Goal: Task Accomplishment & Management: Manage account settings

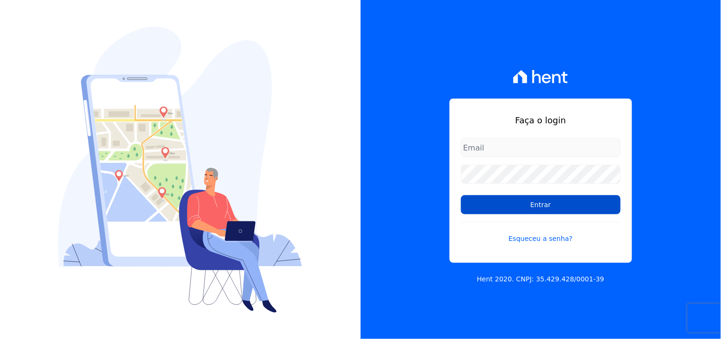
type input "[EMAIL_ADDRESS][DOMAIN_NAME]"
click at [521, 197] on input "Entrar" at bounding box center [541, 204] width 160 height 19
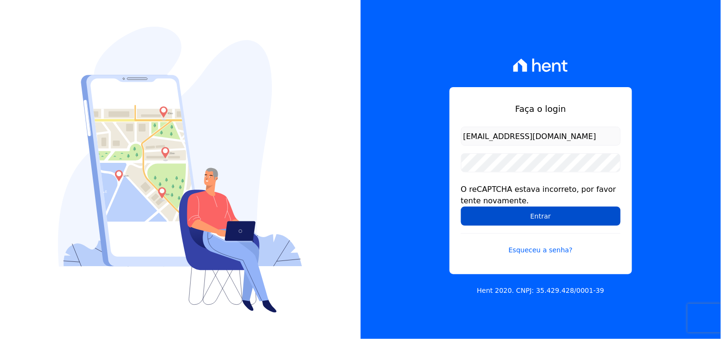
click at [488, 214] on input "Entrar" at bounding box center [541, 215] width 160 height 19
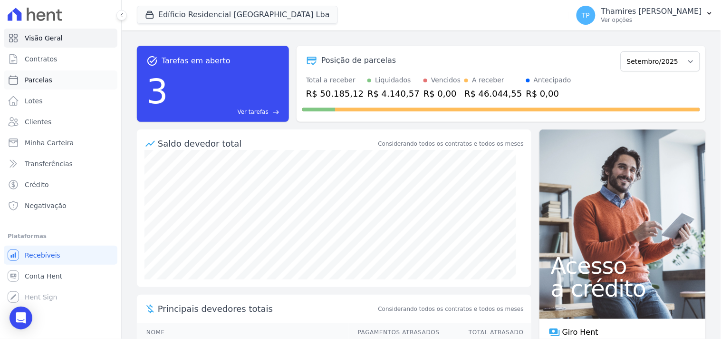
click at [64, 76] on link "Parcelas" at bounding box center [61, 79] width 114 height 19
select select
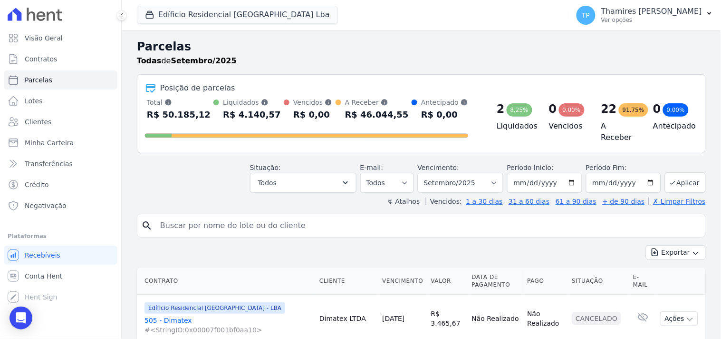
click at [270, 222] on input "search" at bounding box center [428, 225] width 547 height 19
click at [286, 22] on button "Edíficio Residencial Grevílea Park Lba" at bounding box center [237, 15] width 201 height 18
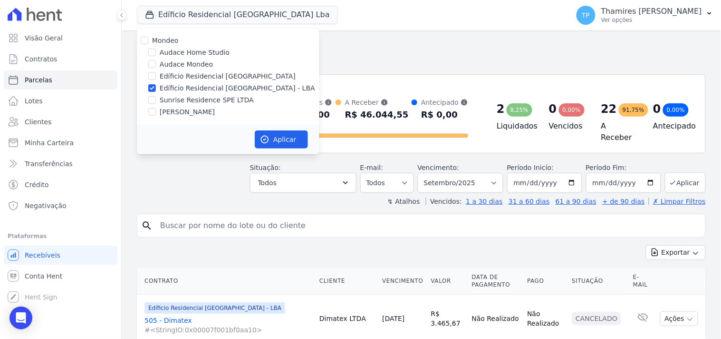
click at [216, 100] on label "Sunrise Residence SPE LTDA" at bounding box center [207, 100] width 94 height 10
click at [156, 100] on input "Sunrise Residence SPE LTDA" at bounding box center [152, 100] width 8 height 8
checkbox input "true"
click at [235, 88] on label "Edíficio Residencial [GEOGRAPHIC_DATA] - LBA" at bounding box center [237, 88] width 155 height 10
click at [156, 88] on input "Edíficio Residencial [GEOGRAPHIC_DATA] - LBA" at bounding box center [152, 88] width 8 height 8
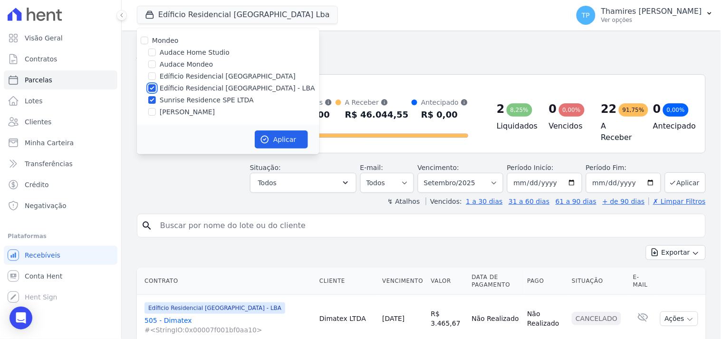
checkbox input "false"
click at [271, 133] on button "Aplicar" at bounding box center [281, 139] width 53 height 18
select select
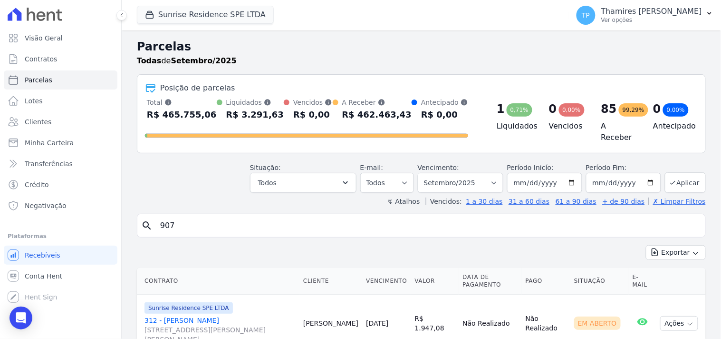
type input "907"
select select
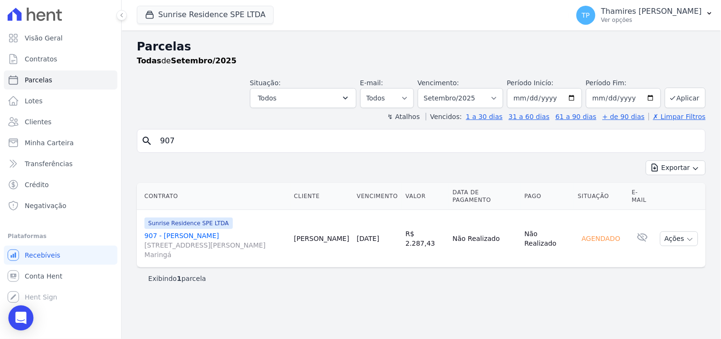
click at [21, 327] on div "Open Intercom Messenger" at bounding box center [21, 317] width 25 height 25
click at [21, 318] on icon "Open Intercom Messenger" at bounding box center [21, 318] width 0 height 0
click at [22, 320] on icon "Abertura do Messenger da Intercom" at bounding box center [20, 317] width 16 height 16
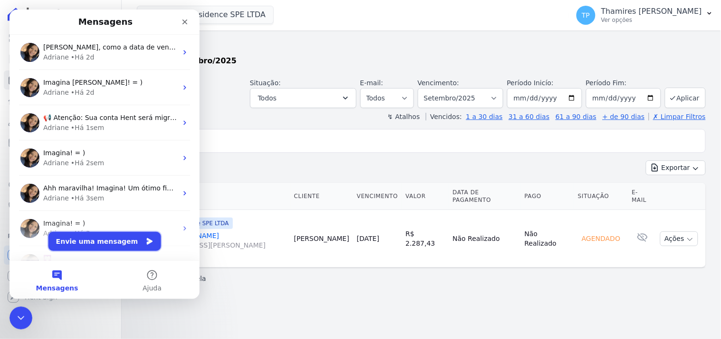
click at [126, 237] on button "Envie uma mensagem" at bounding box center [104, 240] width 113 height 19
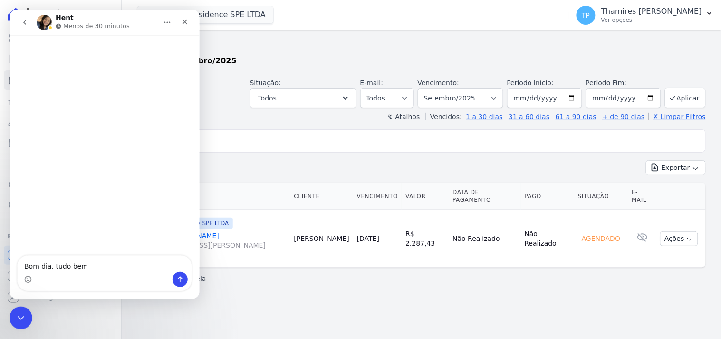
type textarea "Bom dia, tudo bem?"
type textarea "Queria"
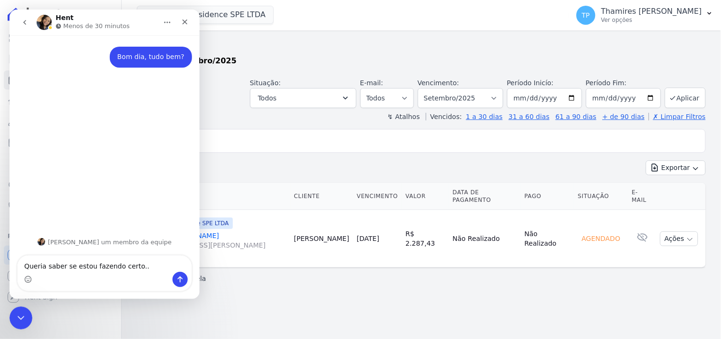
type textarea "Queria saber se estou fazendo certo..."
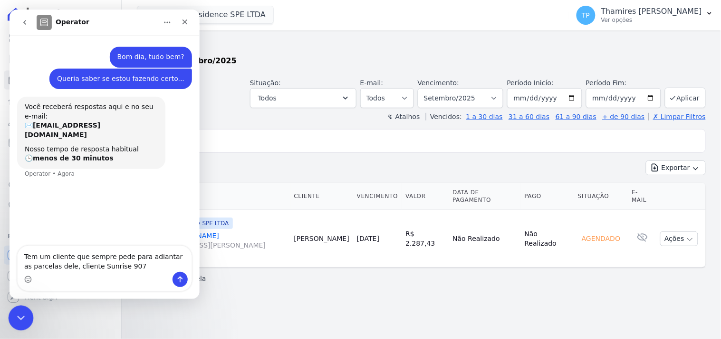
type textarea "Tem um cliente que sempre pede para adiantar as parcelas dele, cliente Sunrise …"
click at [16, 308] on div "Encerramento do Messenger da Intercom" at bounding box center [19, 316] width 23 height 23
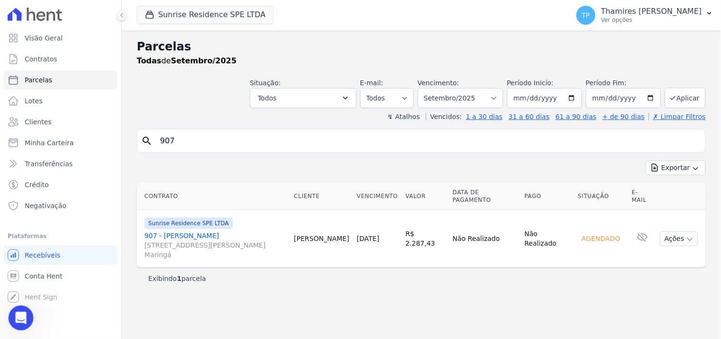
click at [16, 307] on div "Abertura do Messenger da Intercom" at bounding box center [19, 315] width 31 height 31
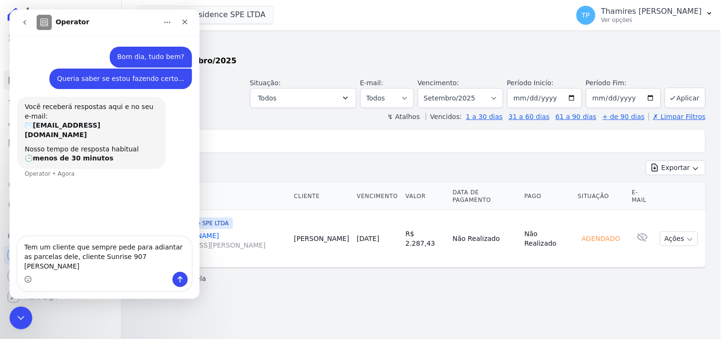
type textarea "Tem um cliente que sempre pede para adiantar as parcelas dele, cliente Sunrise …"
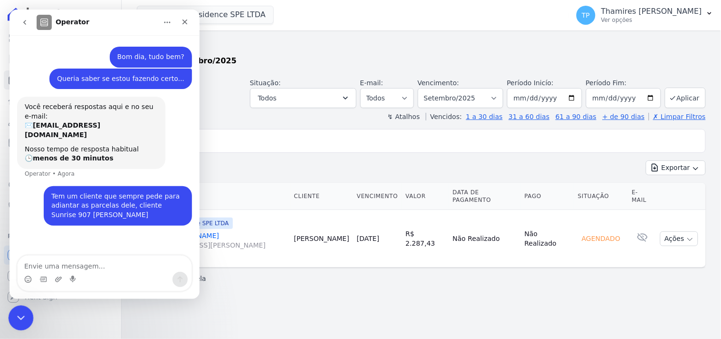
drag, startPoint x: 21, startPoint y: 316, endPoint x: 28, endPoint y: 314, distance: 6.9
click at [22, 316] on icon "Encerramento do Messenger da Intercom" at bounding box center [19, 315] width 11 height 11
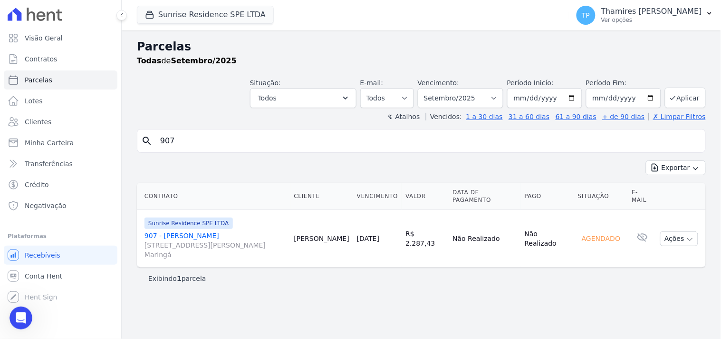
click at [182, 238] on link "907 - Franciane Ranzoni Rua Anacleto Luiz de Oliveira, 146, APTO 907, Gleba Pat…" at bounding box center [216, 245] width 142 height 29
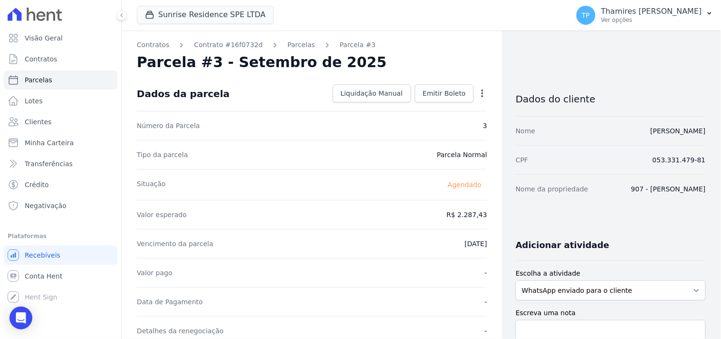
click at [478, 94] on icon "button" at bounding box center [483, 93] width 10 height 10
click at [18, 326] on div "Open Intercom Messenger" at bounding box center [21, 317] width 25 height 25
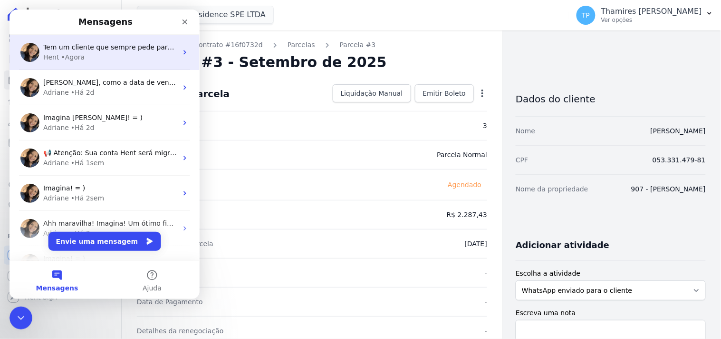
click at [133, 56] on div "Hent • Agora" at bounding box center [110, 57] width 134 height 10
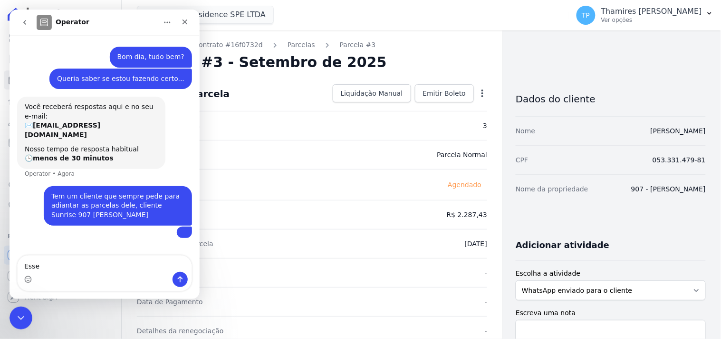
scroll to position [39, 0]
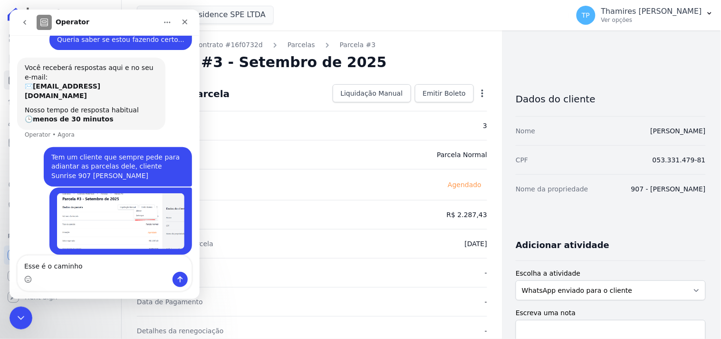
type textarea "Esse é o caminho?"
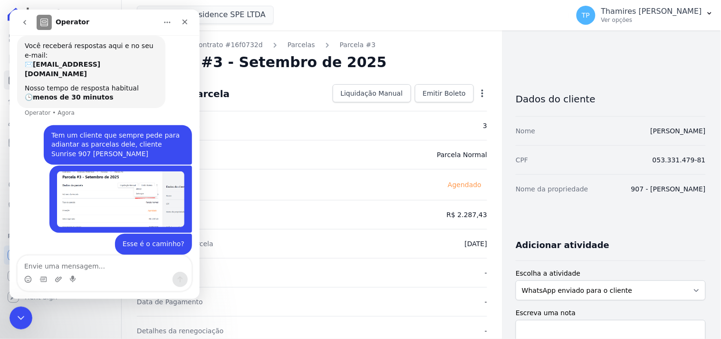
scroll to position [60, 0]
drag, startPoint x: 23, startPoint y: 318, endPoint x: 200, endPoint y: 628, distance: 357.1
click at [24, 319] on icon "Encerramento do Messenger da Intercom" at bounding box center [19, 315] width 11 height 11
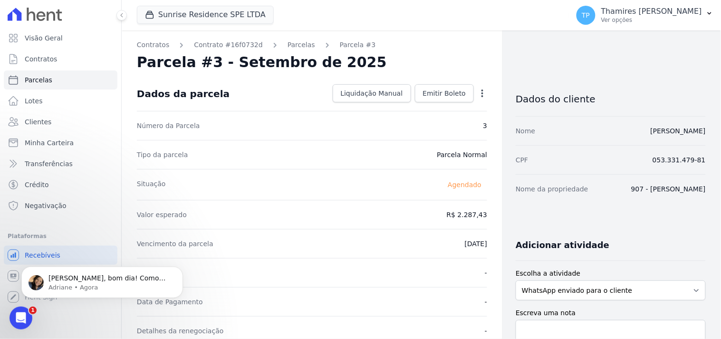
scroll to position [135, 0]
click at [65, 281] on p "Olá Thamires, bom dia! Como vai? Isso mesmo Thamires. Em Antecipar. ;)" at bounding box center [109, 278] width 123 height 10
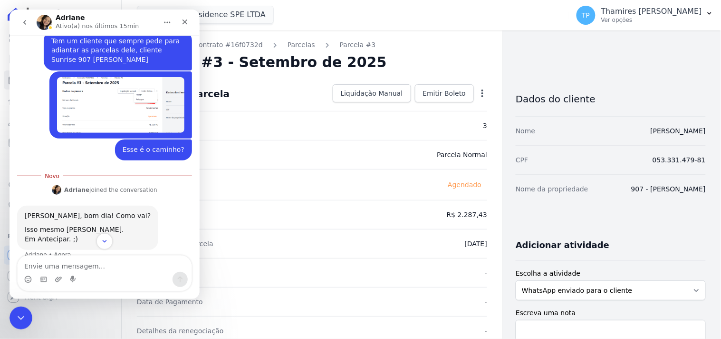
scroll to position [150, 0]
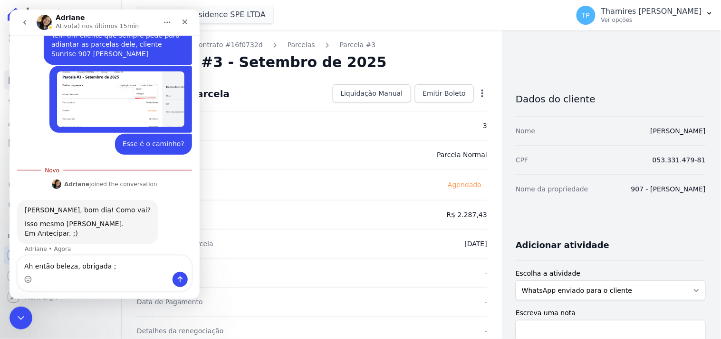
type textarea "Ah então beleza, obrigada ;)"
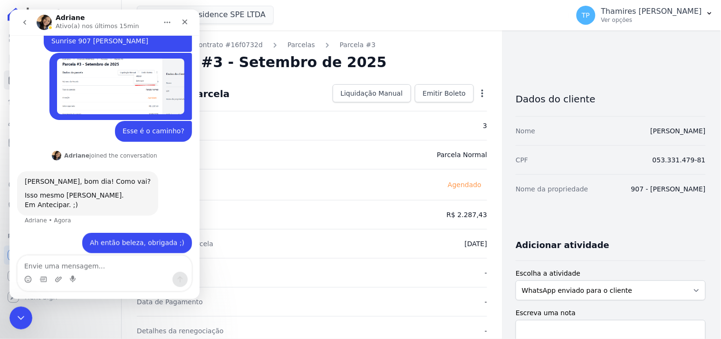
scroll to position [163, 0]
click at [15, 318] on icon "Encerramento do Messenger da Intercom" at bounding box center [19, 315] width 11 height 11
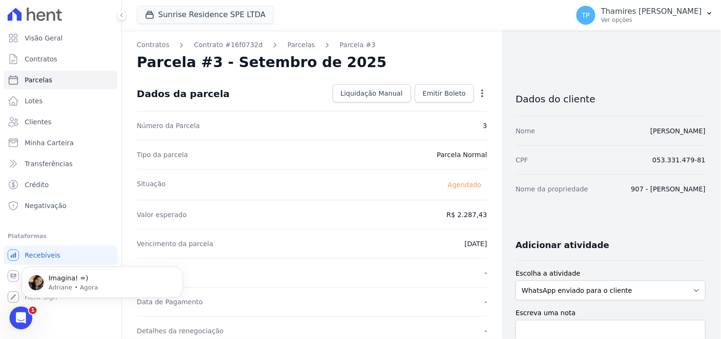
scroll to position [0, 0]
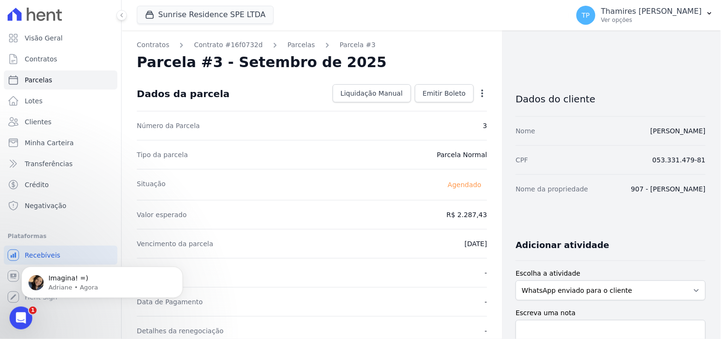
select select
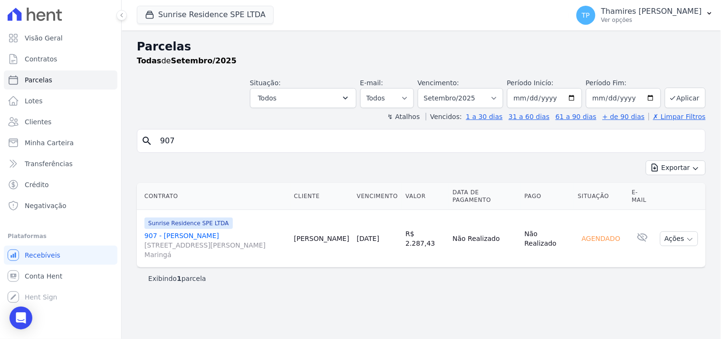
click at [172, 236] on link "907 - Franciane Ranzoni Rua Anacleto Luiz de Oliveira, 146, APTO 907, Gleba Pat…" at bounding box center [216, 245] width 142 height 29
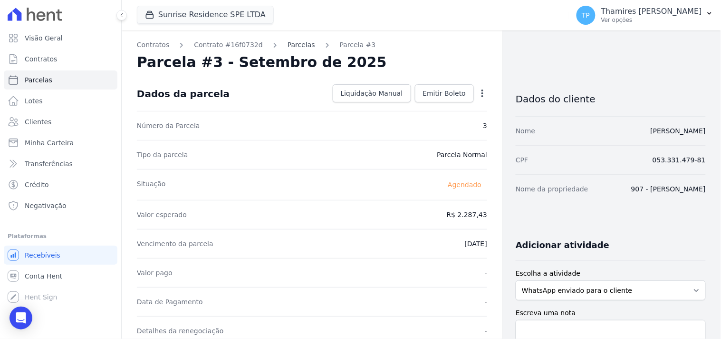
click at [288, 44] on link "Parcelas" at bounding box center [302, 45] width 28 height 10
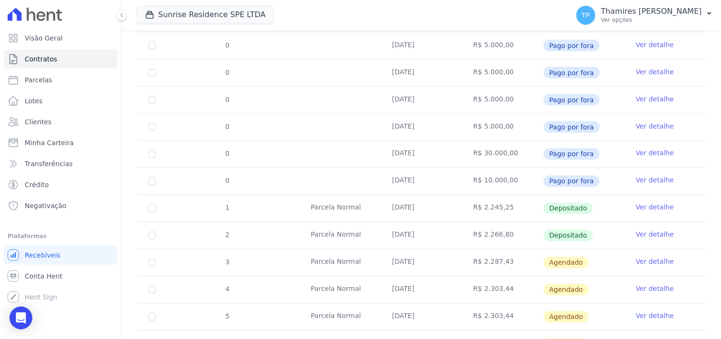
scroll to position [422, 0]
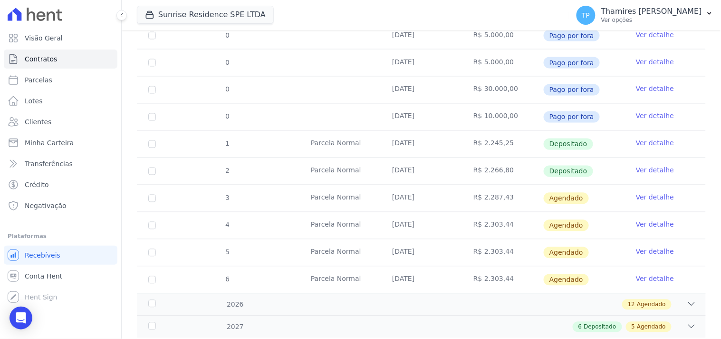
click at [642, 194] on link "Ver detalhe" at bounding box center [655, 198] width 38 height 10
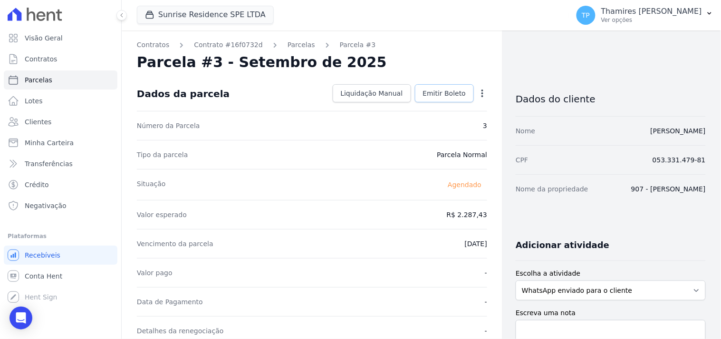
click at [450, 84] on link "Emitir Boleto" at bounding box center [444, 93] width 59 height 18
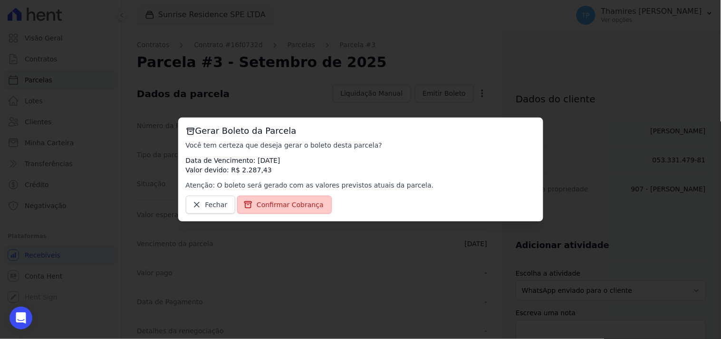
click at [293, 201] on span "Confirmar Cobrança" at bounding box center [290, 205] width 67 height 10
click at [306, 200] on span "Confirmar Cobrança" at bounding box center [290, 205] width 67 height 10
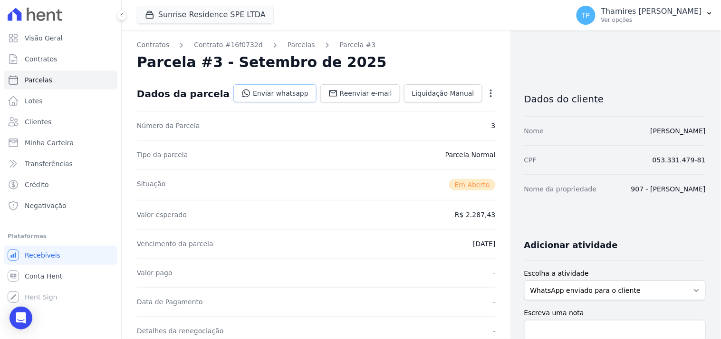
click at [302, 93] on link "Enviar whatsapp" at bounding box center [274, 93] width 83 height 18
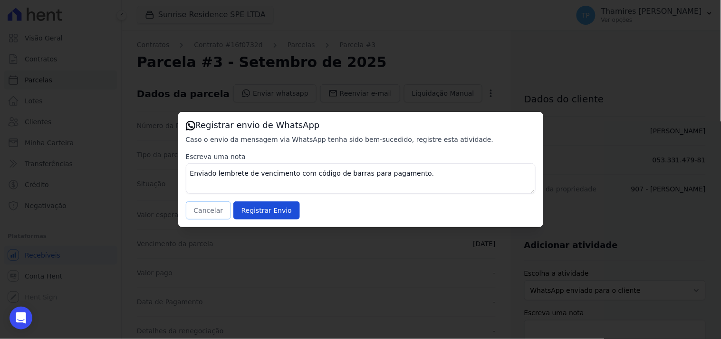
click at [208, 205] on button "Cancelar" at bounding box center [209, 210] width 46 height 18
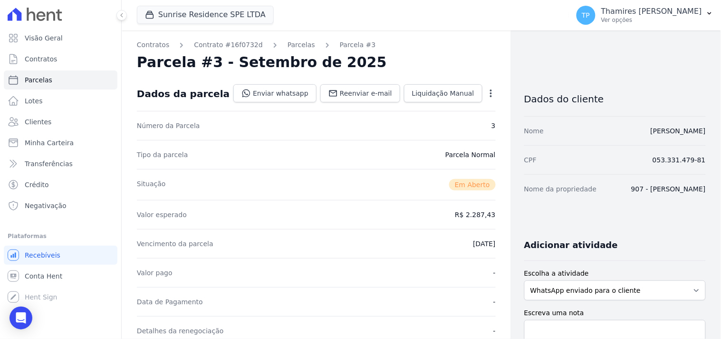
click at [486, 91] on icon "button" at bounding box center [491, 93] width 10 height 10
click at [484, 63] on div "Contratos Contrato #16f0732d Parcelas Parcela #3 Parcela #3 - Setembro de 2025 …" at bounding box center [316, 336] width 389 height 613
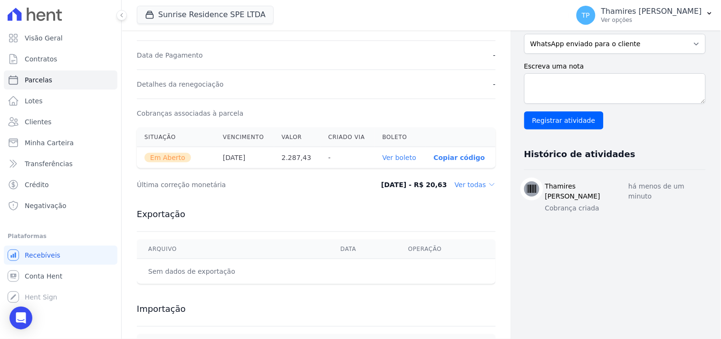
scroll to position [314, 0]
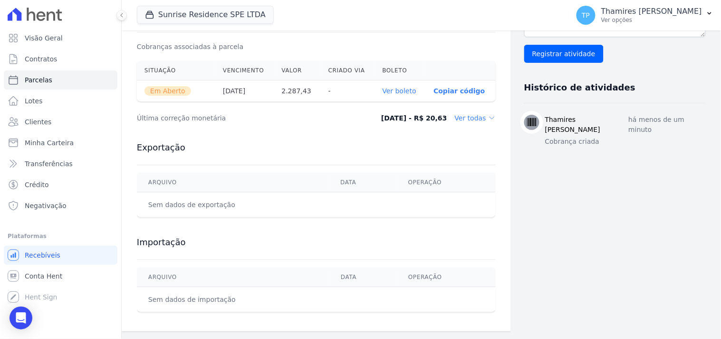
click at [469, 116] on dd "Ver todas" at bounding box center [475, 118] width 41 height 10
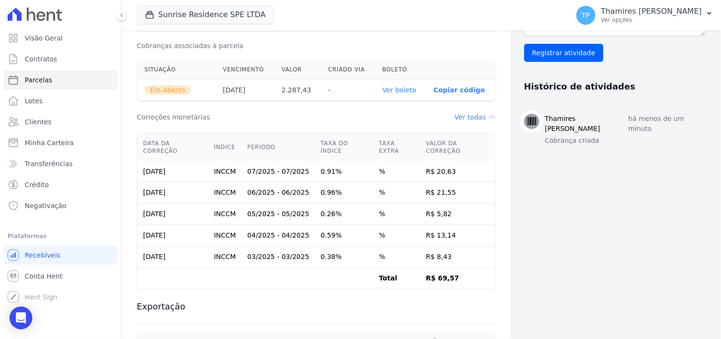
click at [392, 84] on th "Ver boleto" at bounding box center [400, 89] width 51 height 21
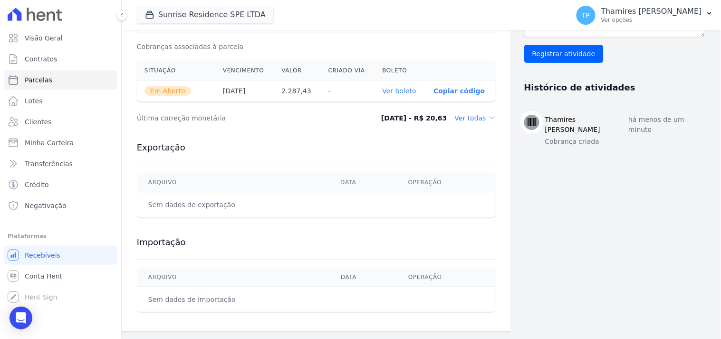
click at [393, 89] on link "Ver boleto" at bounding box center [400, 91] width 34 height 8
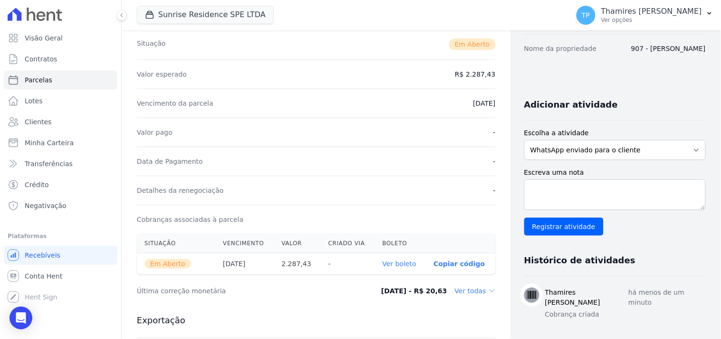
scroll to position [0, 0]
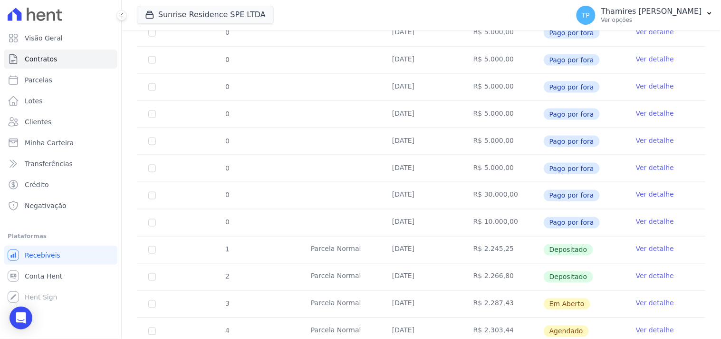
scroll to position [450, 0]
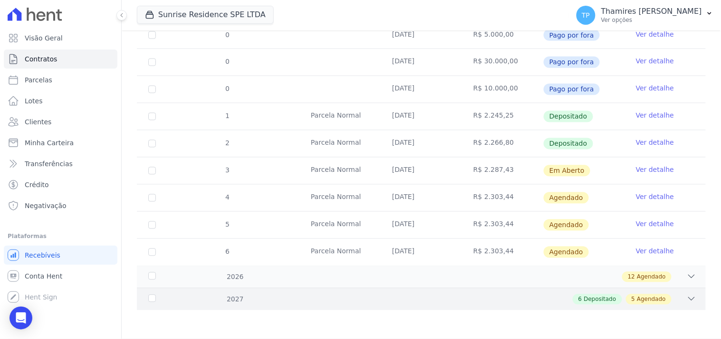
click at [579, 299] on span "6" at bounding box center [581, 299] width 4 height 9
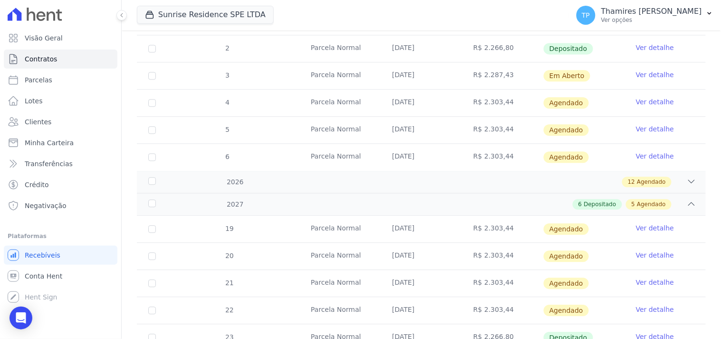
scroll to position [748, 0]
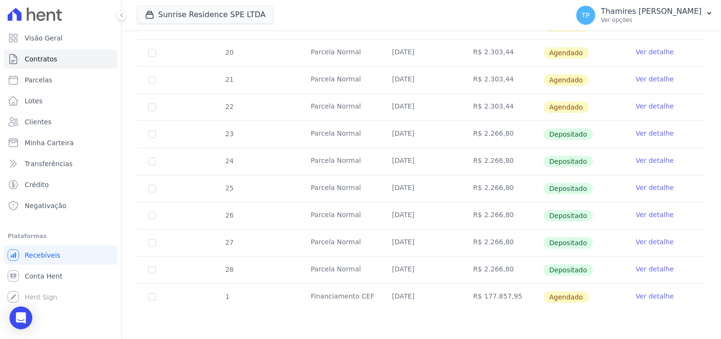
click at [157, 110] on td "22" at bounding box center [152, 107] width 30 height 27
click at [155, 29] on input "checkbox" at bounding box center [152, 26] width 8 height 8
checkbox input "true"
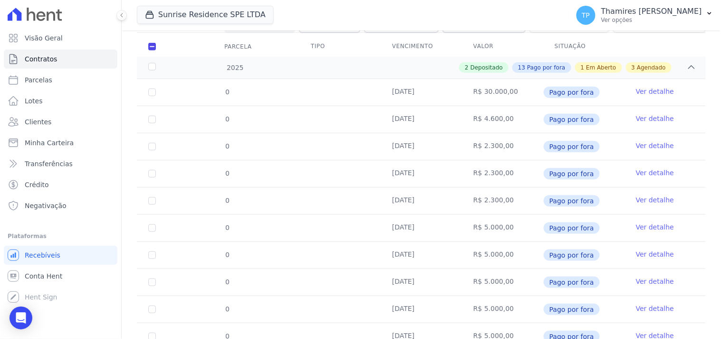
scroll to position [0, 0]
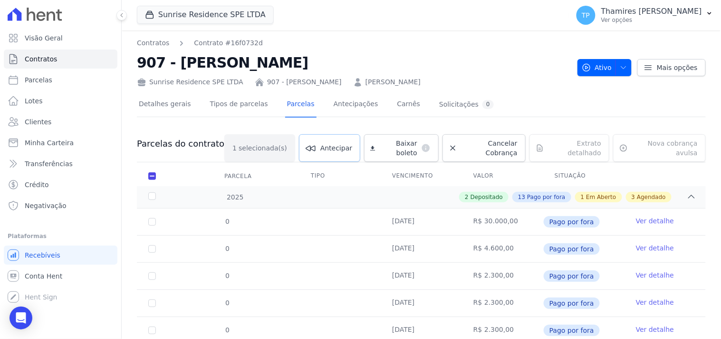
click at [324, 143] on span "Antecipar" at bounding box center [336, 148] width 32 height 10
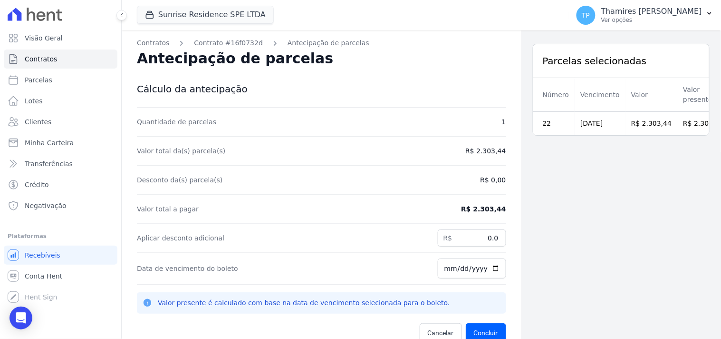
scroll to position [30, 0]
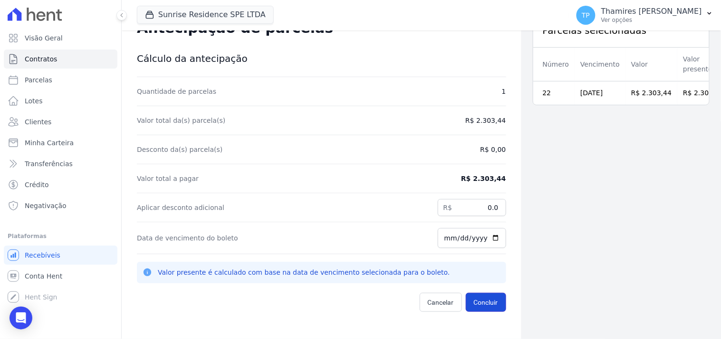
click at [478, 307] on button "Concluir" at bounding box center [486, 301] width 40 height 19
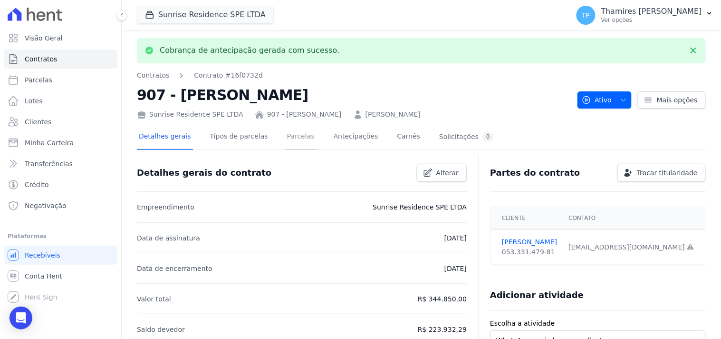
click at [289, 129] on link "Parcelas" at bounding box center [300, 137] width 31 height 25
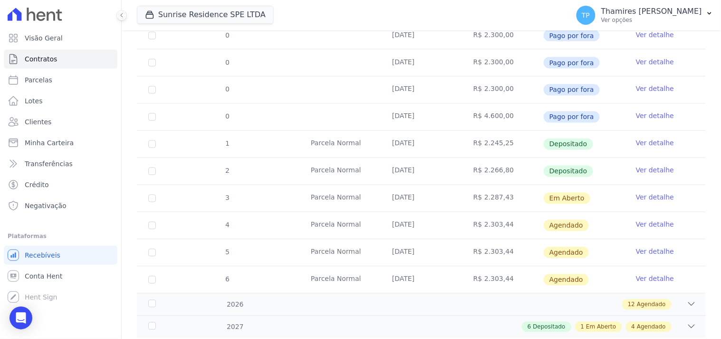
scroll to position [450, 0]
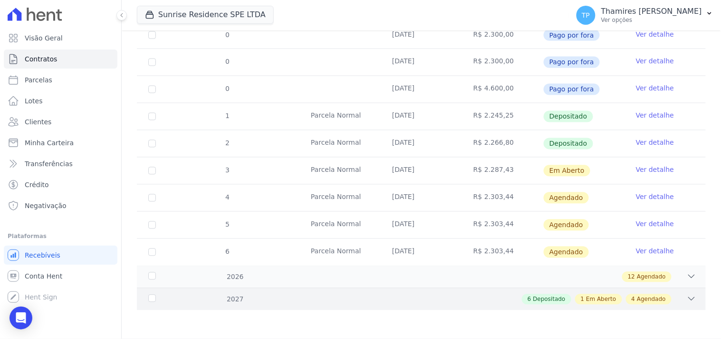
click at [426, 289] on div "2027 6 Depositado 1 Em Aberto 4 Agendado" at bounding box center [421, 299] width 569 height 22
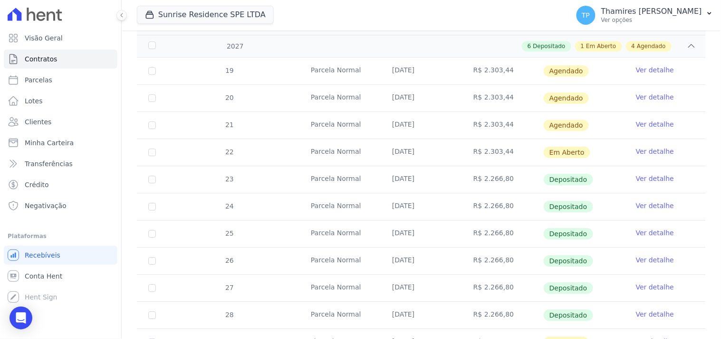
scroll to position [643, 0]
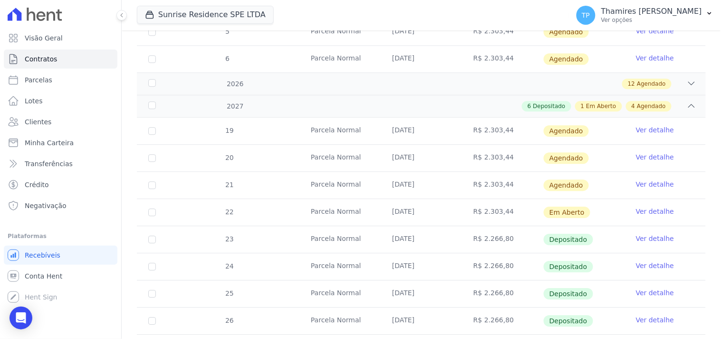
click at [649, 213] on link "Ver detalhe" at bounding box center [655, 211] width 38 height 10
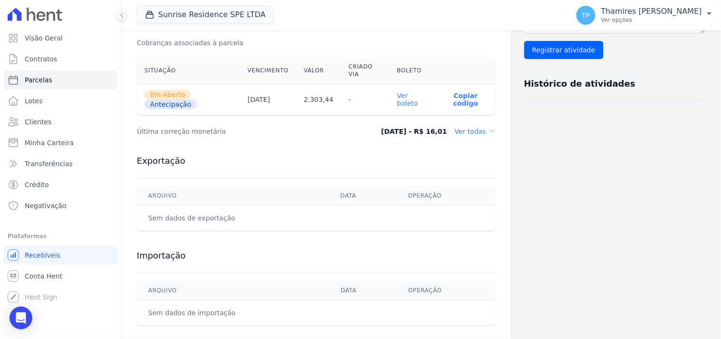
scroll to position [330, 0]
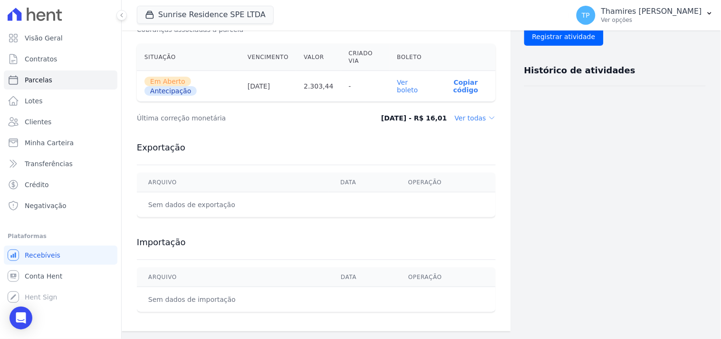
click at [398, 88] on link "Ver boleto" at bounding box center [407, 85] width 21 height 15
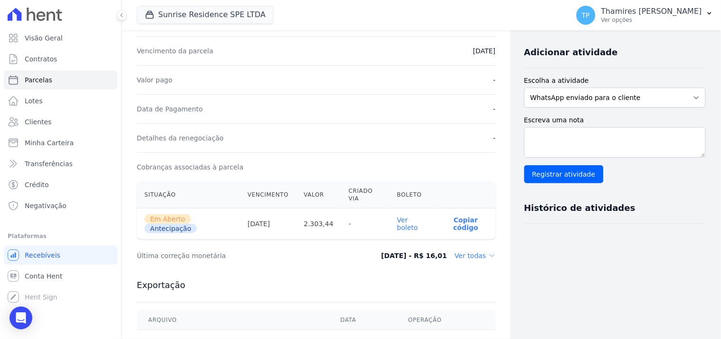
scroll to position [13, 0]
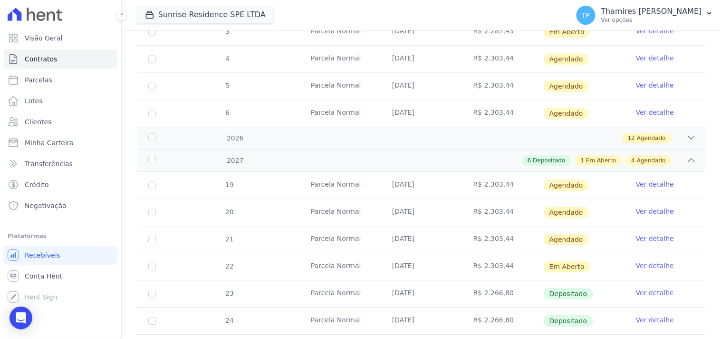
scroll to position [748, 0]
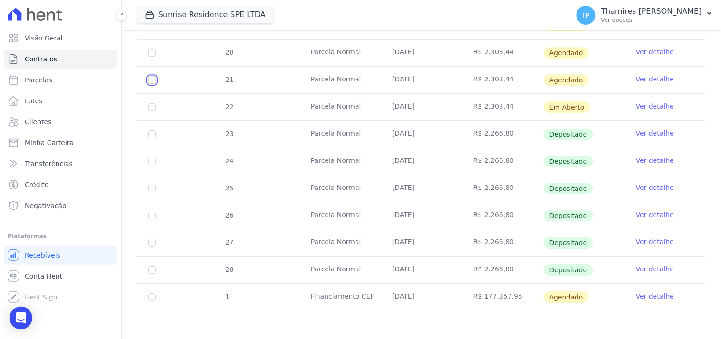
click at [149, 29] on input "checkbox" at bounding box center [152, 26] width 8 height 8
checkbox input "true"
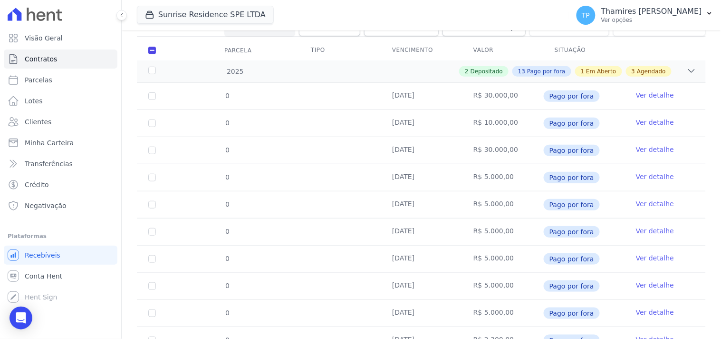
scroll to position [0, 0]
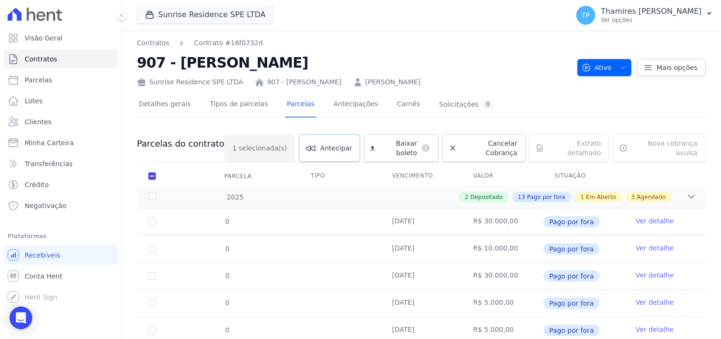
click at [310, 147] on link "Antecipar" at bounding box center [329, 148] width 61 height 28
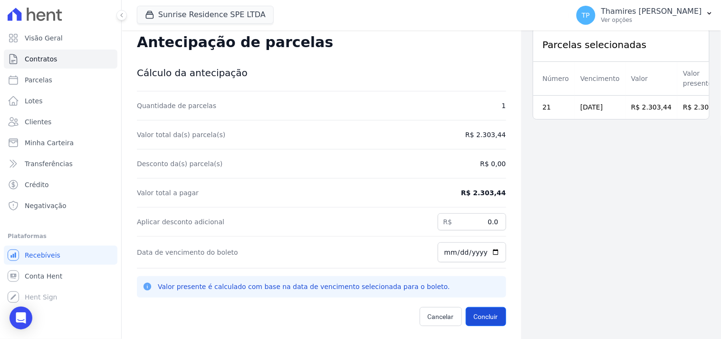
scroll to position [30, 0]
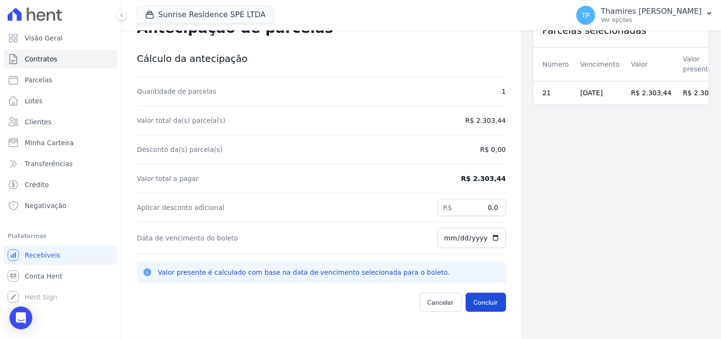
click at [487, 307] on button "Concluir" at bounding box center [486, 301] width 40 height 19
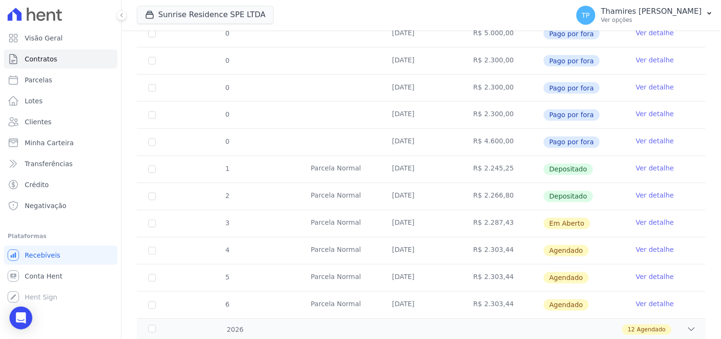
scroll to position [450, 0]
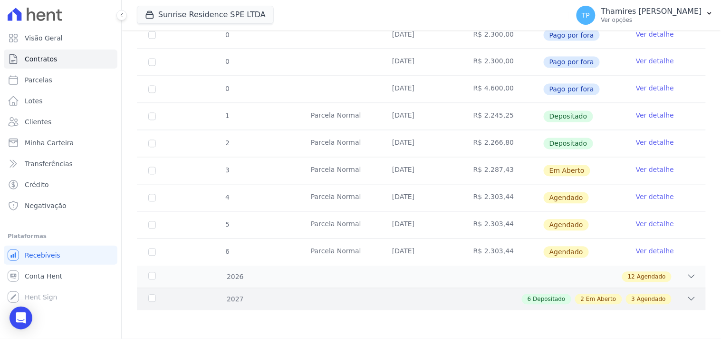
click at [241, 300] on div "6 Depositado 2 Em Aberto 3 Agendado" at bounding box center [449, 299] width 494 height 10
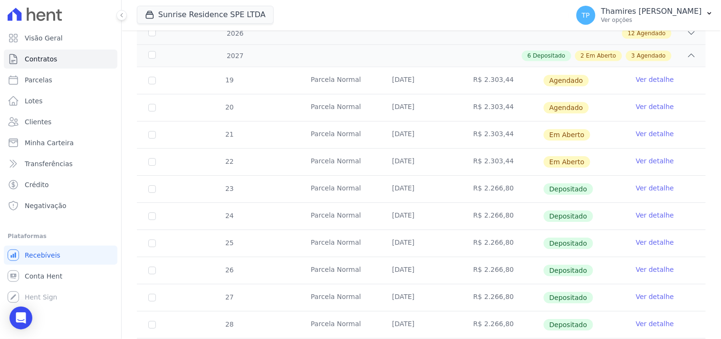
scroll to position [643, 0]
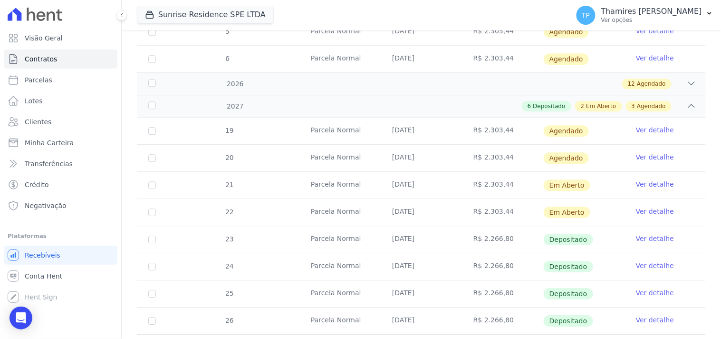
click at [636, 182] on link "Ver detalhe" at bounding box center [655, 184] width 38 height 10
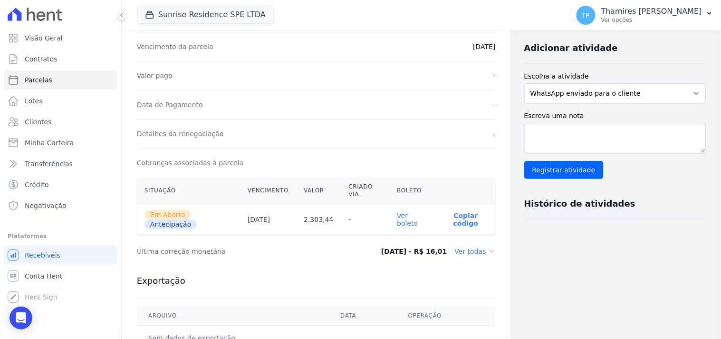
scroll to position [330, 0]
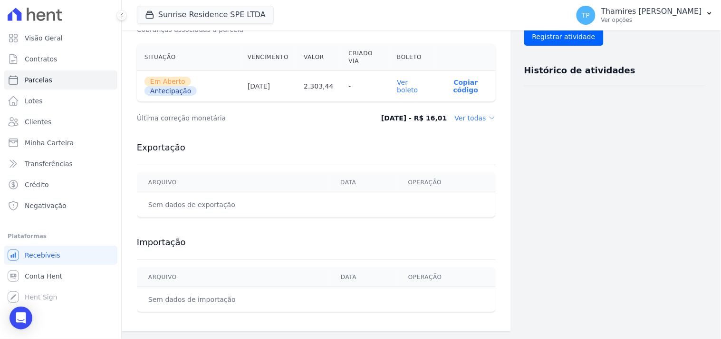
click at [402, 91] on link "Ver boleto" at bounding box center [407, 85] width 21 height 15
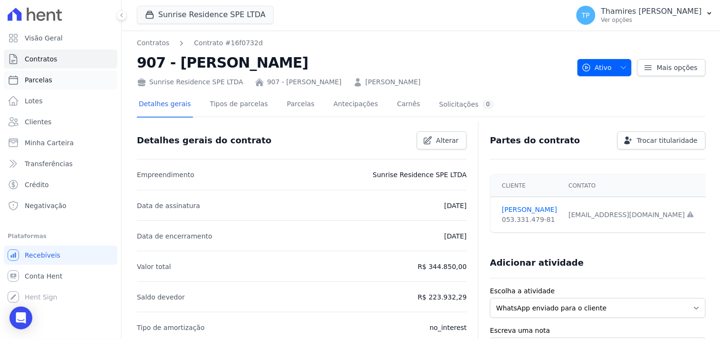
click at [74, 75] on link "Parcelas" at bounding box center [61, 79] width 114 height 19
select select
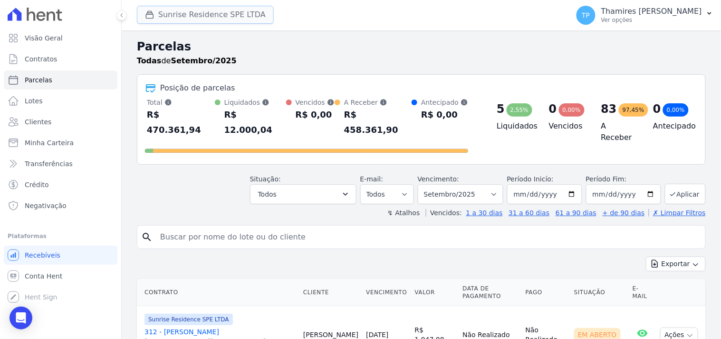
click at [213, 17] on button "Sunrise Residence SPE LTDA" at bounding box center [205, 15] width 137 height 18
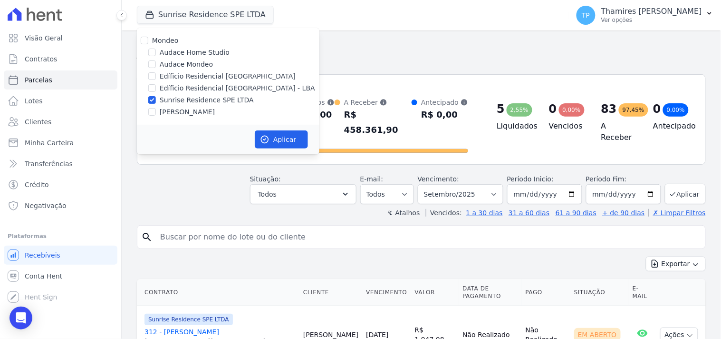
click at [182, 63] on label "Audace Mondeo" at bounding box center [186, 64] width 53 height 10
click at [156, 63] on input "Audace Mondeo" at bounding box center [152, 64] width 8 height 8
checkbox input "true"
click at [195, 87] on label "Edíficio Residencial [GEOGRAPHIC_DATA] - LBA" at bounding box center [237, 88] width 155 height 10
click at [156, 87] on input "Edíficio Residencial [GEOGRAPHIC_DATA] - LBA" at bounding box center [152, 88] width 8 height 8
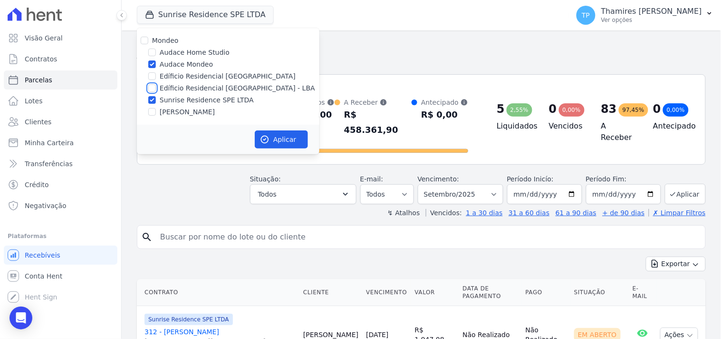
checkbox input "true"
click at [196, 111] on label "[PERSON_NAME]" at bounding box center [187, 112] width 55 height 10
click at [156, 111] on input "[PERSON_NAME]" at bounding box center [152, 112] width 8 height 8
checkbox input "true"
click at [284, 144] on button "Aplicar" at bounding box center [281, 139] width 53 height 18
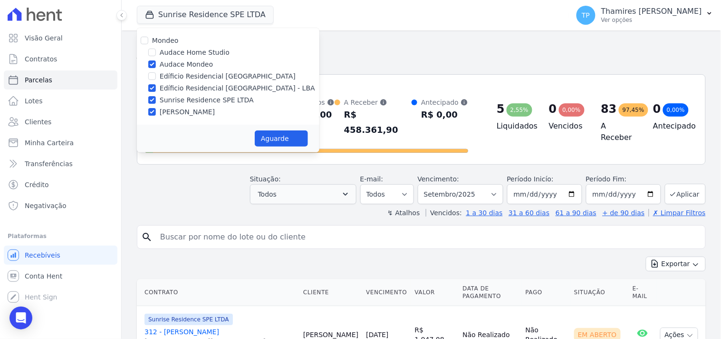
select select
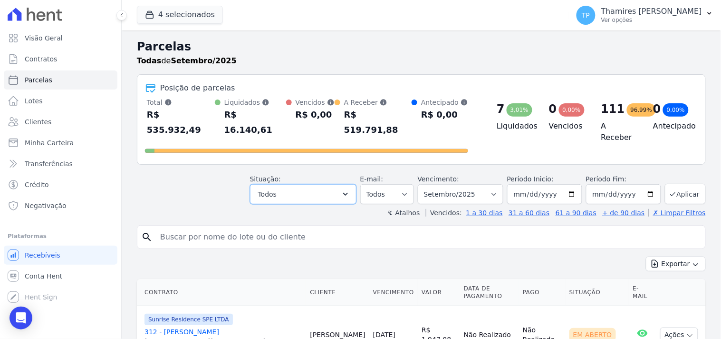
click at [310, 184] on button "Todos" at bounding box center [303, 194] width 107 height 20
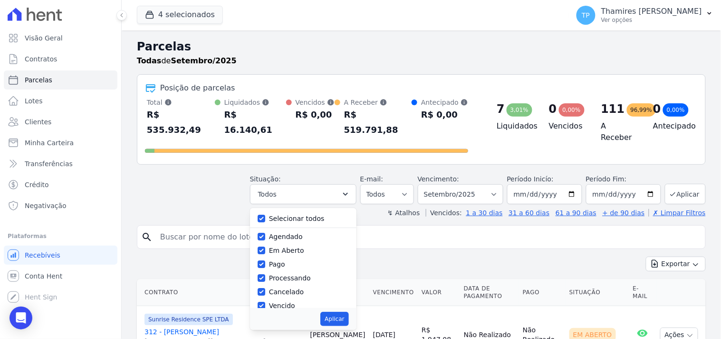
click at [308, 214] on label "Selecionar todos" at bounding box center [297, 218] width 56 height 8
click at [265, 214] on input "Selecionar todos" at bounding box center [262, 218] width 8 height 8
checkbox input "false"
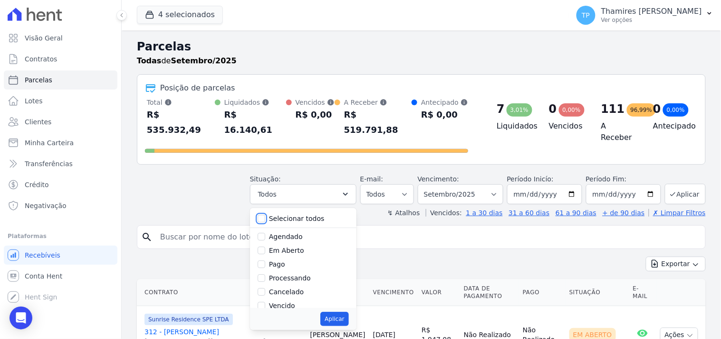
checkbox input "false"
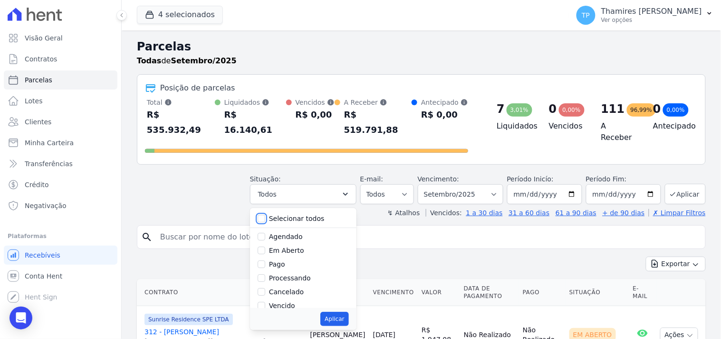
checkbox input "false"
click at [265, 259] on div at bounding box center [262, 264] width 8 height 10
click at [281, 260] on label "Pago" at bounding box center [277, 264] width 16 height 8
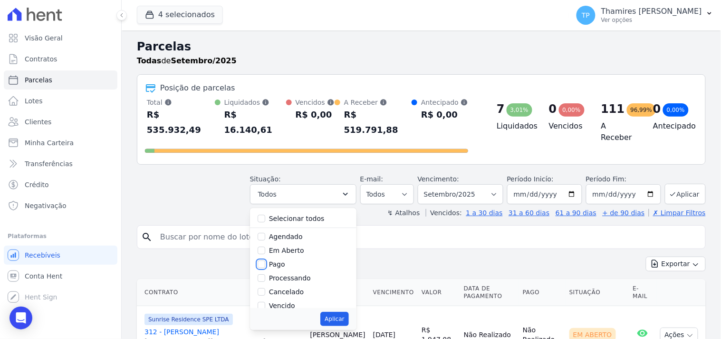
click at [265, 260] on input "Pago" at bounding box center [262, 264] width 8 height 8
checkbox input "true"
click at [296, 262] on label "Transferindo" at bounding box center [289, 266] width 41 height 8
drag, startPoint x: 271, startPoint y: 251, endPoint x: 310, endPoint y: 277, distance: 46.4
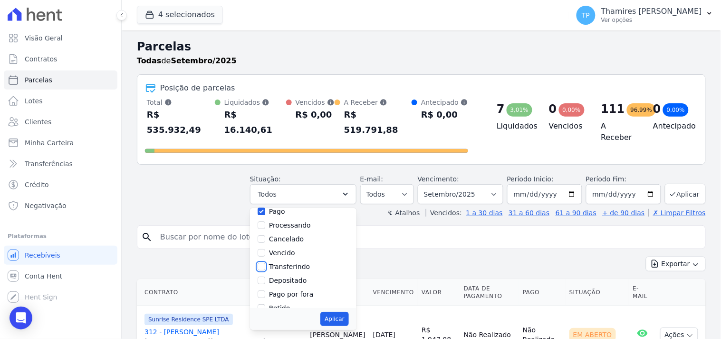
click at [265, 262] on input "Transferindo" at bounding box center [262, 266] width 8 height 8
checkbox input "true"
click at [349, 311] on button "Aplicar" at bounding box center [334, 318] width 28 height 14
select select "paid"
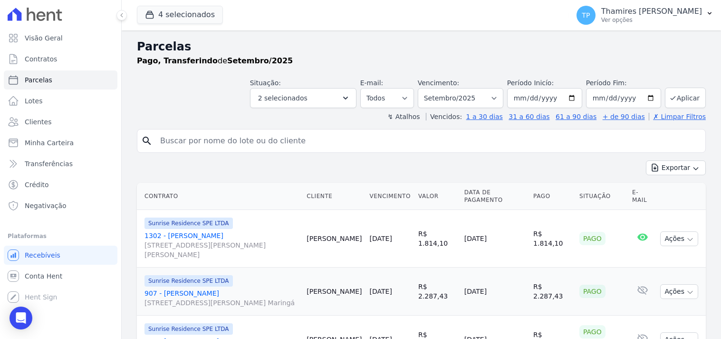
select select
click at [455, 100] on select "Filtrar por período ──────── Todos os meses Junho/2023 Julho/2023 Agosto/2023 S…" at bounding box center [461, 98] width 86 height 20
click at [369, 118] on div "↯ Atalhos Vencidos: 1 a 30 dias 31 a 60 dias 61 a 90 dias + de 90 dias ✗ Limpar…" at bounding box center [421, 117] width 569 height 10
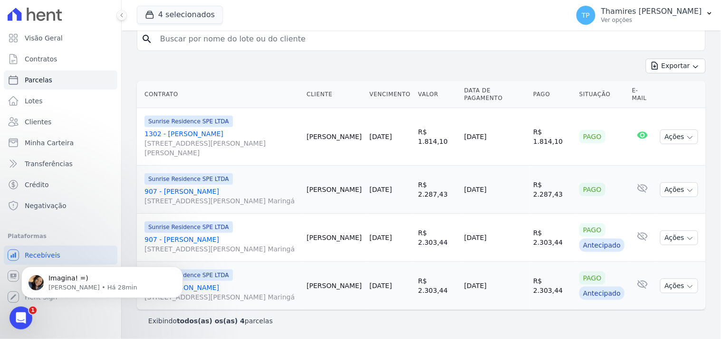
scroll to position [130, 0]
click at [12, 318] on icon "Abertura do Messenger da Intercom" at bounding box center [20, 317] width 16 height 16
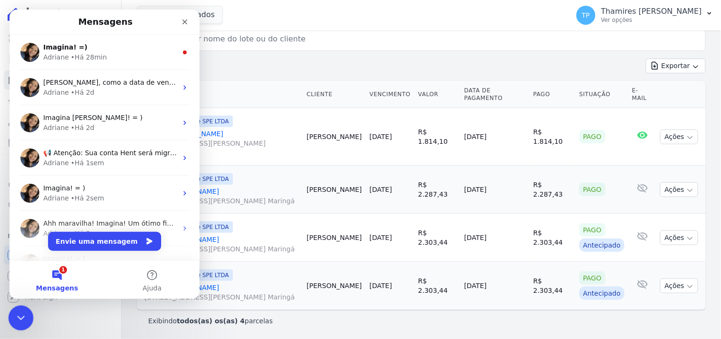
scroll to position [0, 0]
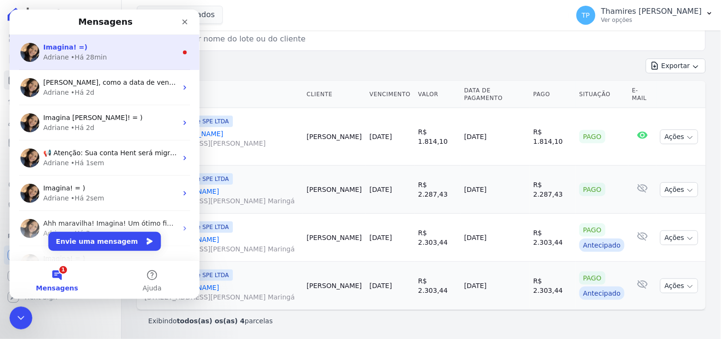
click at [129, 53] on div "Adriane • Há 28min" at bounding box center [110, 57] width 134 height 10
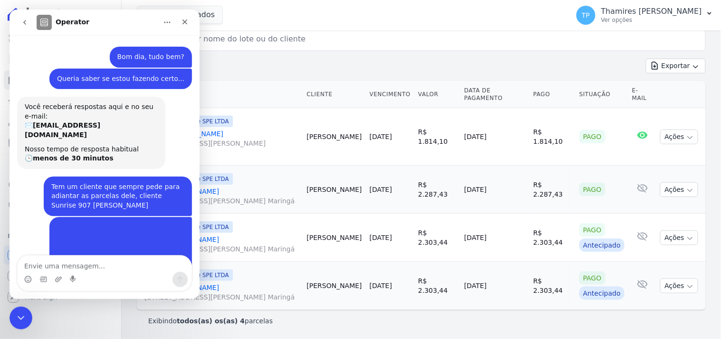
scroll to position [10, 0]
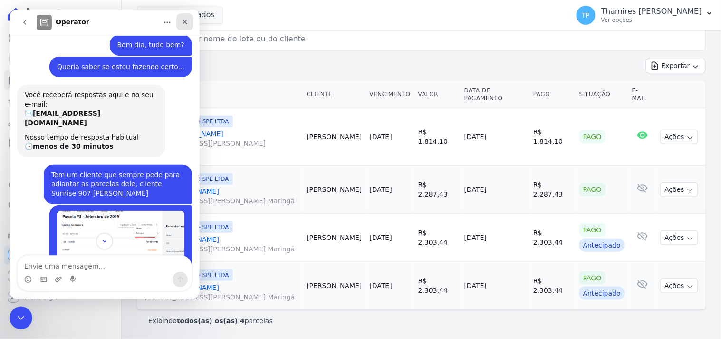
click at [184, 22] on icon "Fechar" at bounding box center [184, 21] width 5 height 5
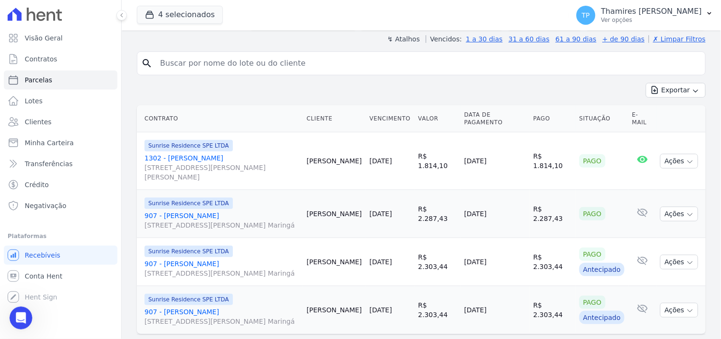
scroll to position [25, 0]
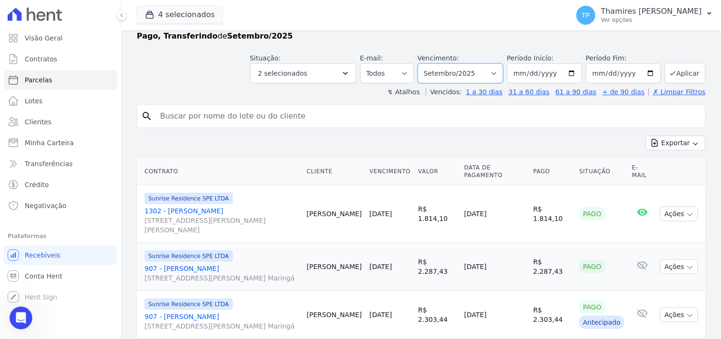
click at [448, 69] on select "Filtrar por período ──────── Todos os meses Junho/2023 Julho/2023 Agosto/2023 S…" at bounding box center [461, 73] width 86 height 20
select select "08/2024"
click at [424, 63] on select "Filtrar por período ──────── Todos os meses Junho/2023 Julho/2023 Agosto/2023 S…" at bounding box center [461, 73] width 86 height 20
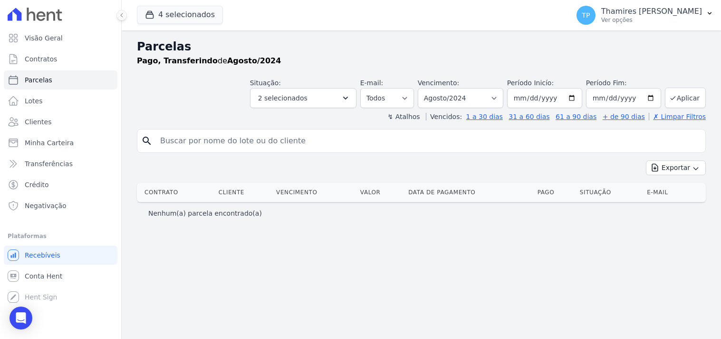
select select
click at [459, 84] on label "Vencimento:" at bounding box center [438, 83] width 41 height 8
click at [461, 93] on select "Filtrar por período ──────── Todos os meses Junho/2023 Julho/2023 Agosto/2023 S…" at bounding box center [461, 98] width 86 height 20
select select "08/2025"
click at [432, 88] on select "Filtrar por período ──────── Todos os meses Junho/2023 Julho/2023 Agosto/2023 S…" at bounding box center [461, 98] width 86 height 20
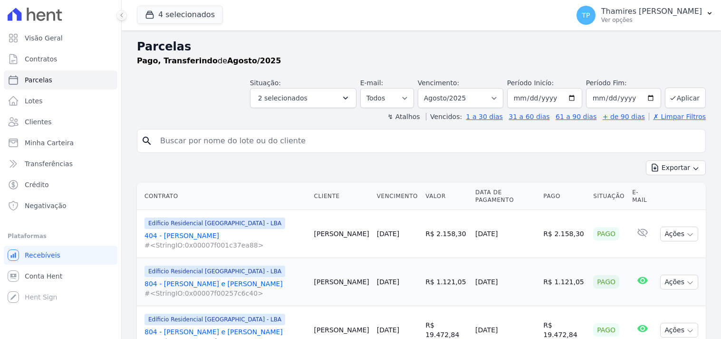
select select
click at [308, 93] on span "2 selecionados" at bounding box center [282, 97] width 49 height 11
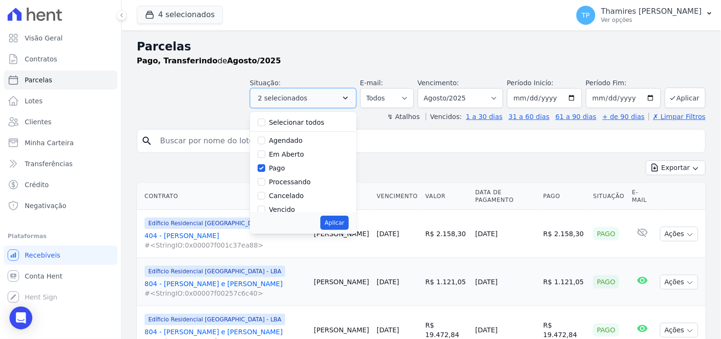
click at [308, 93] on span "2 selecionados" at bounding box center [282, 97] width 49 height 11
